Goal: Information Seeking & Learning: Learn about a topic

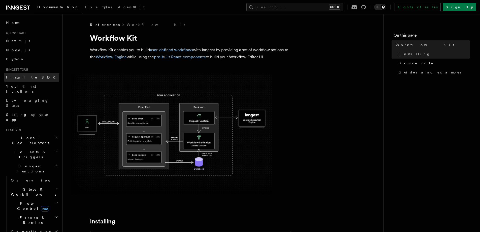
click at [16, 77] on span "Install the SDK" at bounding box center [32, 77] width 52 height 4
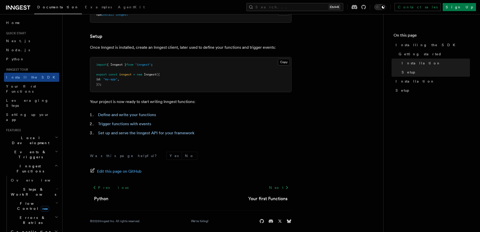
scroll to position [187, 0]
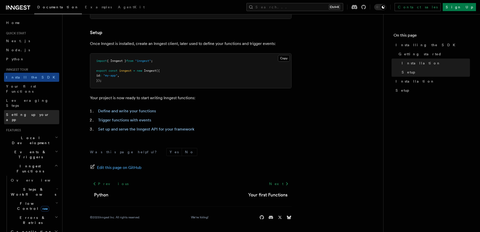
click at [39, 110] on link "Setting up your app" at bounding box center [31, 117] width 55 height 14
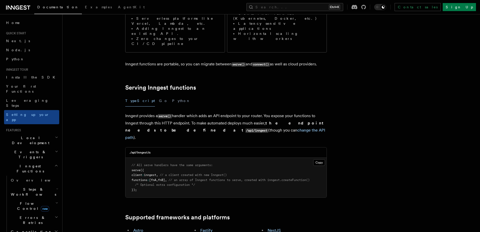
scroll to position [202, 0]
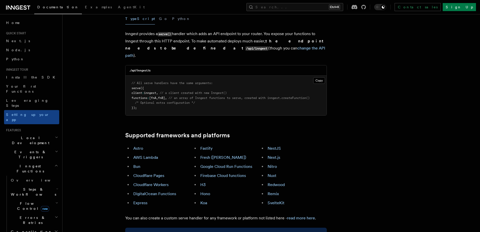
click at [50, 133] on h2 "Local Development" at bounding box center [31, 140] width 55 height 14
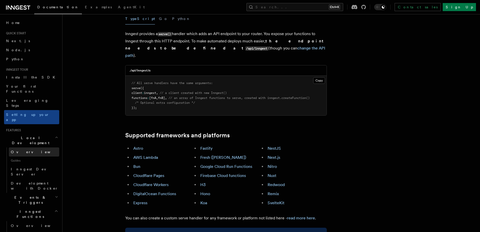
click at [24, 150] on span "Overview" at bounding box center [37, 152] width 52 height 4
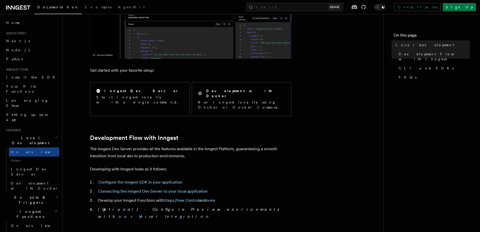
scroll to position [151, 0]
click at [83, 7] on link "Examples" at bounding box center [98, 8] width 33 height 12
